Goal: Check status: Check status

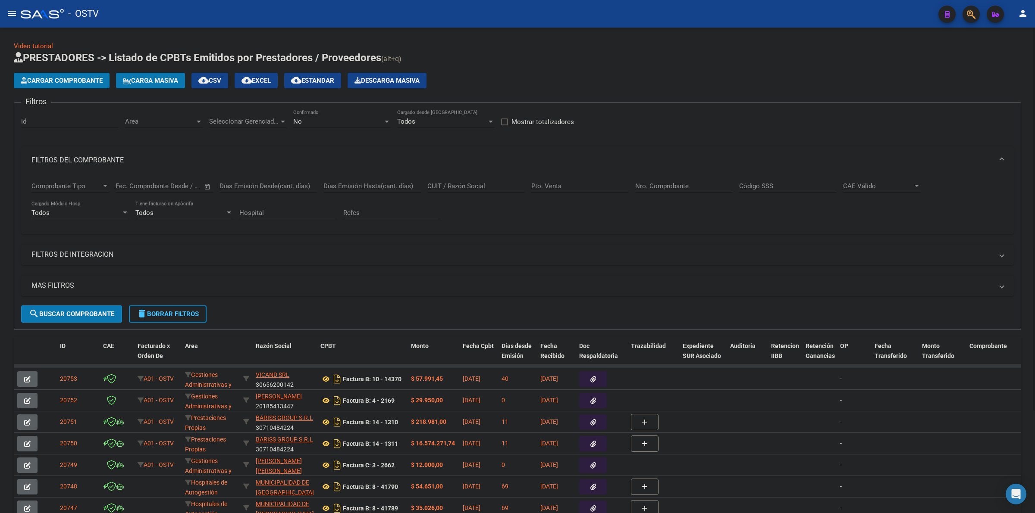
scroll to position [108, 0]
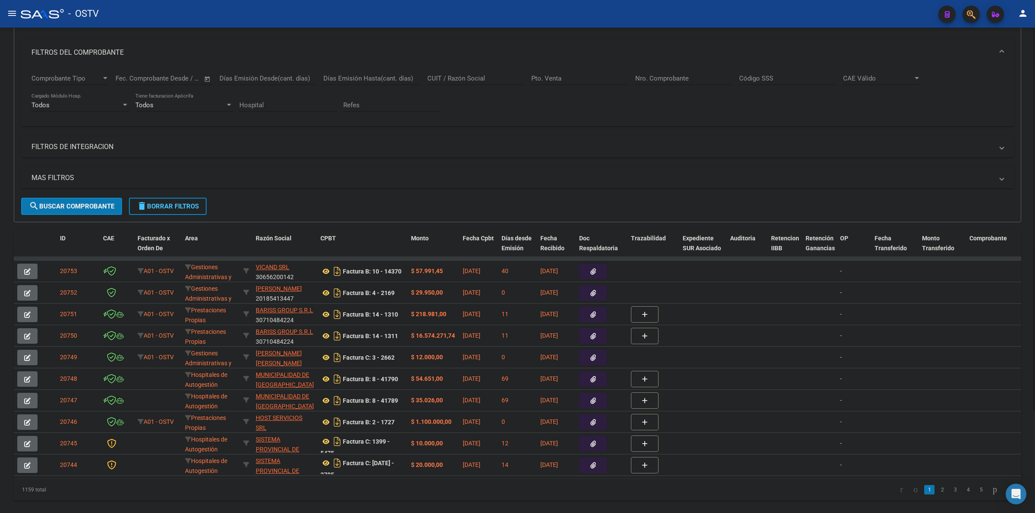
click at [310, 41] on mat-expansion-panel-header "FILTROS DEL COMPROBANTE" at bounding box center [517, 53] width 992 height 28
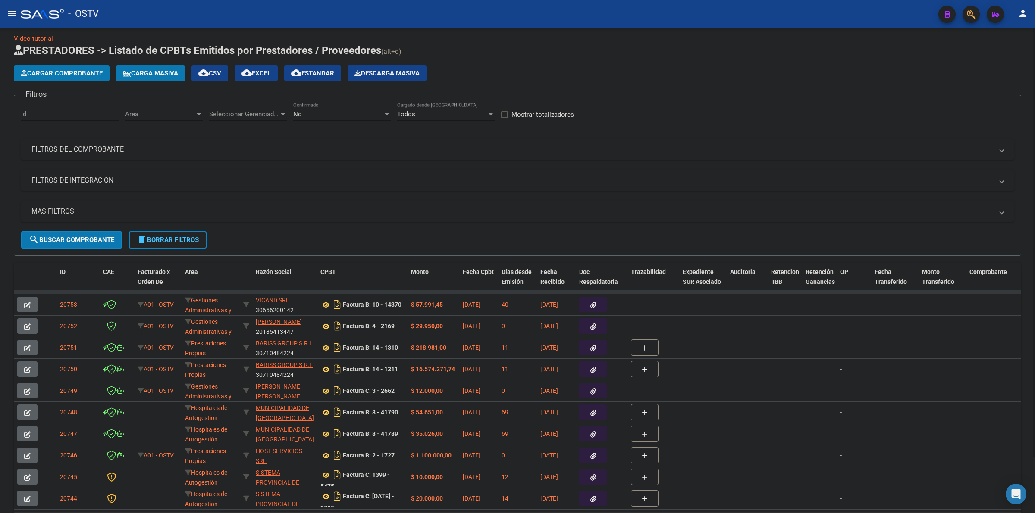
scroll to position [0, 0]
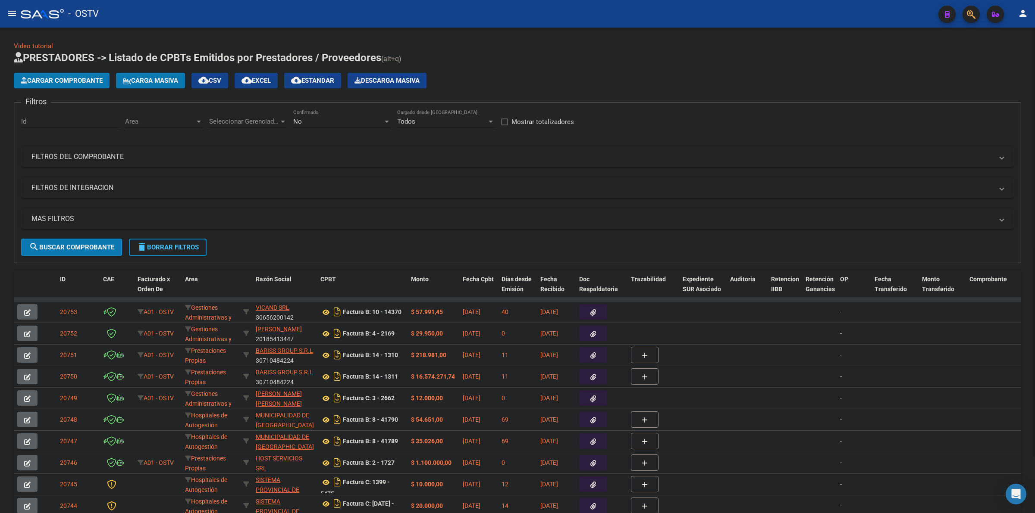
click at [279, 52] on span "PRESTADORES -> Listado de CPBTs Emitidos por Prestadores / Proveedores" at bounding box center [197, 58] width 367 height 12
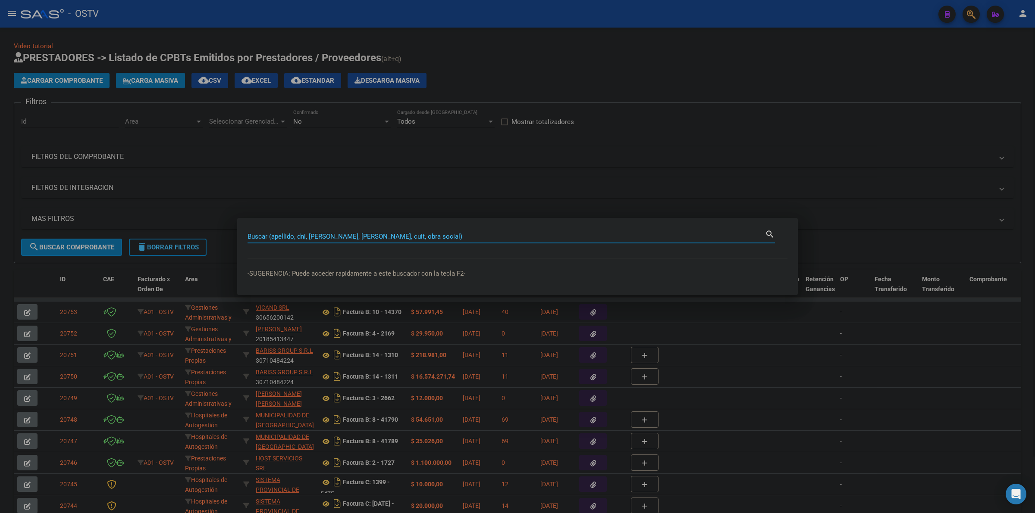
type input "t"
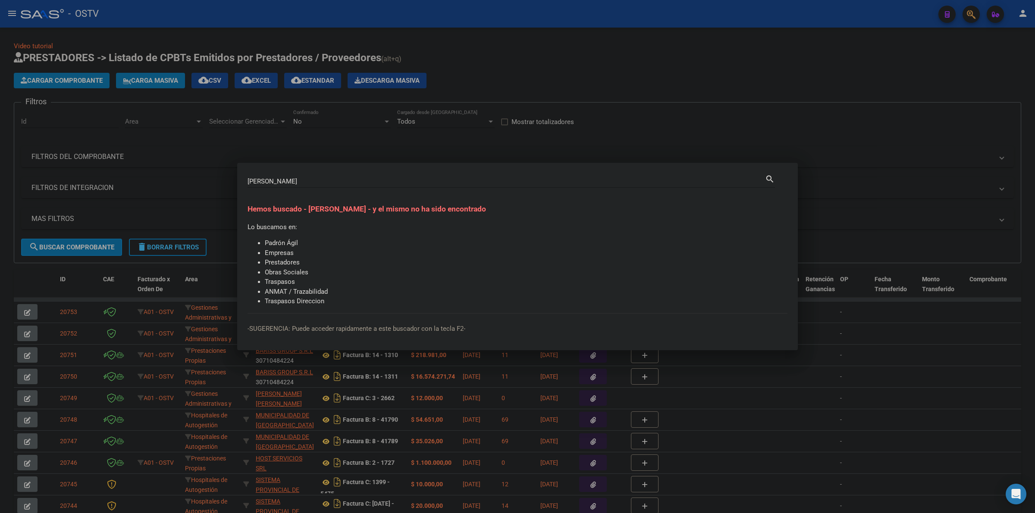
click at [295, 177] on div "[PERSON_NAME] (apellido, dni, [PERSON_NAME], nro traspaso, cuit, obra social)" at bounding box center [505, 181] width 517 height 13
drag, startPoint x: 301, startPoint y: 181, endPoint x: 226, endPoint y: 181, distance: 74.6
click at [228, 181] on div "[PERSON_NAME] (apellido, dni, cuil, nro traspaso, cuit, obra social) search [PE…" at bounding box center [517, 256] width 1035 height 513
type input "270663"
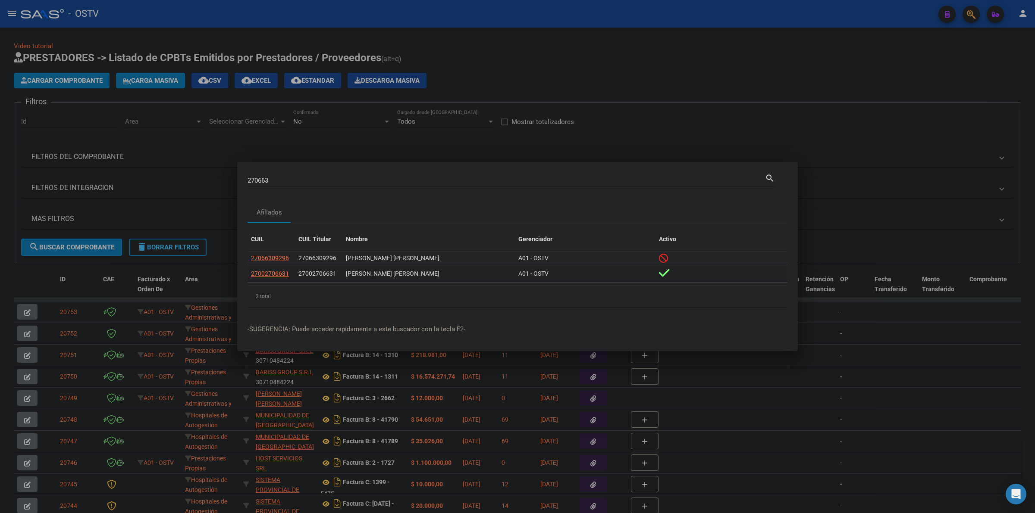
drag, startPoint x: 381, startPoint y: 272, endPoint x: 406, endPoint y: 272, distance: 25.4
click at [406, 272] on div "[PERSON_NAME] [PERSON_NAME]" at bounding box center [429, 274] width 166 height 10
click at [436, 272] on div "[PERSON_NAME] [PERSON_NAME]" at bounding box center [429, 274] width 166 height 10
click at [266, 274] on span "27002706631" at bounding box center [270, 273] width 38 height 7
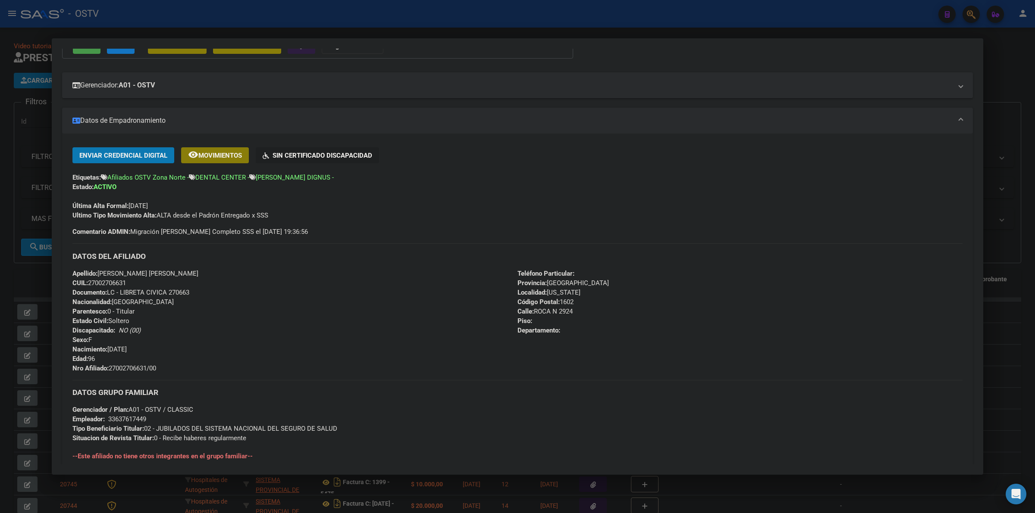
scroll to position [90, 0]
drag, startPoint x: 115, startPoint y: 273, endPoint x: 141, endPoint y: 273, distance: 25.9
click at [141, 273] on span "Apellido: [PERSON_NAME] [PERSON_NAME]" at bounding box center [135, 275] width 126 height 8
click at [203, 273] on div "Apellido: [PERSON_NAME] [PERSON_NAME] CUIL: 27002706631 Documento: LC - LIBRETA…" at bounding box center [294, 322] width 445 height 104
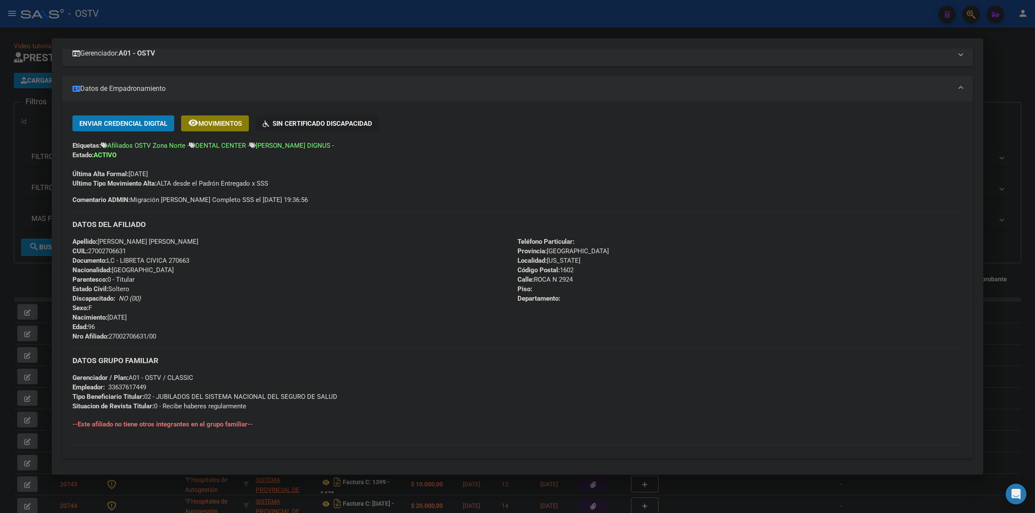
scroll to position [0, 0]
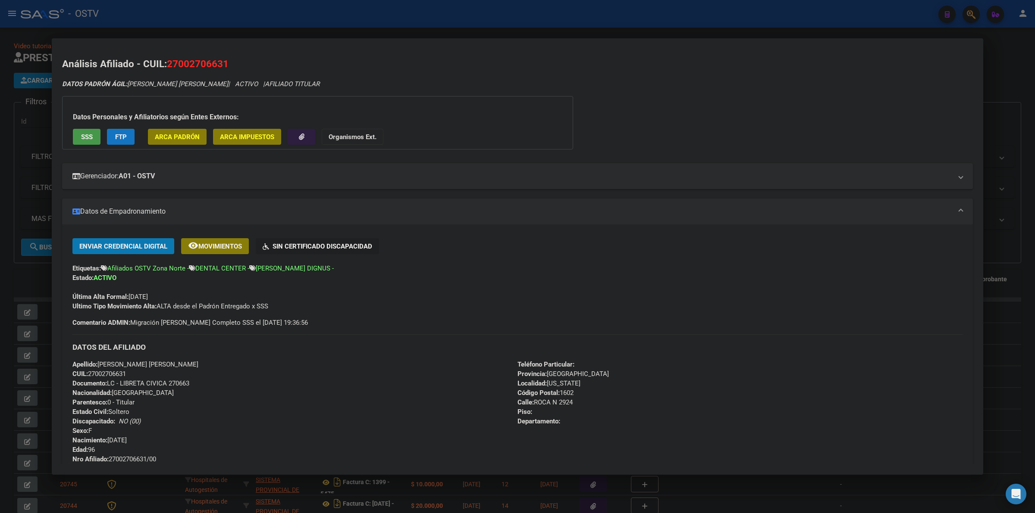
click at [626, 57] on h2 "Análisis Afiliado - CUIL: 27002706631" at bounding box center [517, 64] width 911 height 15
click at [609, 27] on div at bounding box center [517, 256] width 1035 height 513
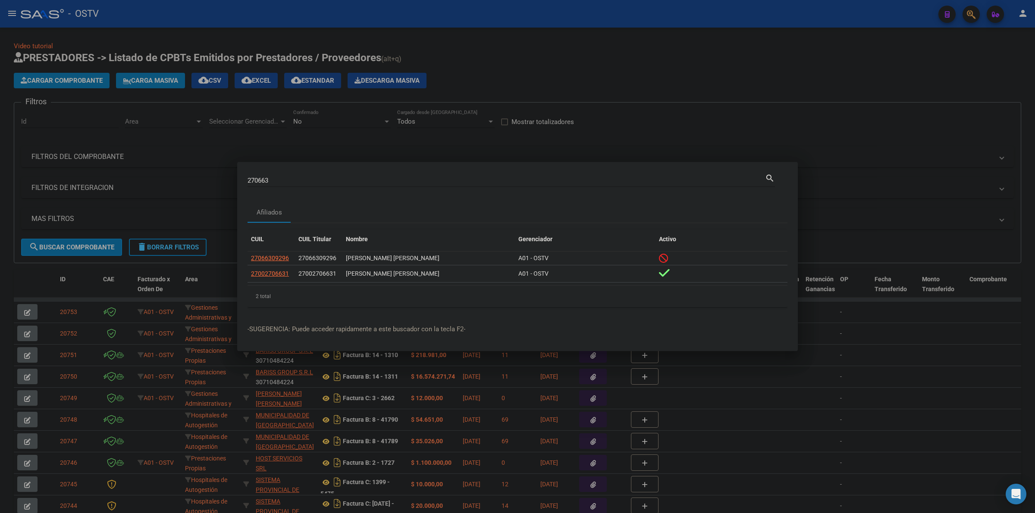
click at [538, 37] on div at bounding box center [517, 256] width 1035 height 513
